Goal: Information Seeking & Learning: Understand process/instructions

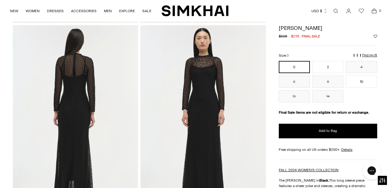
scroll to position [200, 0]
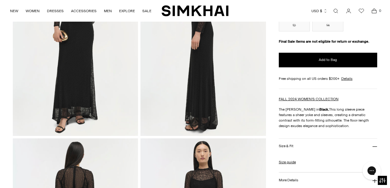
scroll to position [110, 0]
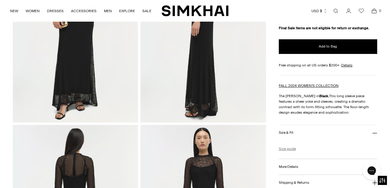
click at [285, 151] on link "Size guide" at bounding box center [287, 148] width 17 height 5
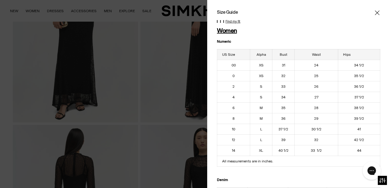
click at [377, 12] on icon "Close" at bounding box center [377, 13] width 5 height 6
